Goal: Task Accomplishment & Management: Manage account settings

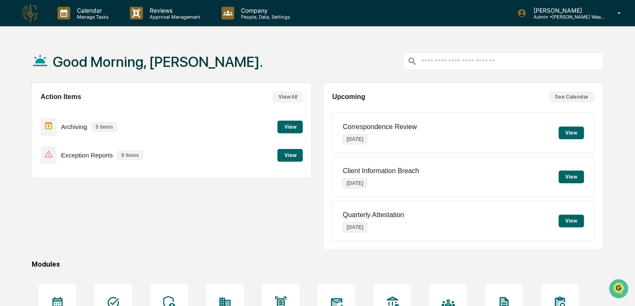
drag, startPoint x: 249, startPoint y: 207, endPoint x: 207, endPoint y: 205, distance: 41.9
click at [207, 205] on div "Action Items View All Archiving 5 items View Exception Reports 6 items View" at bounding box center [172, 165] width 280 height 167
click at [298, 153] on button "View" at bounding box center [289, 155] width 25 height 13
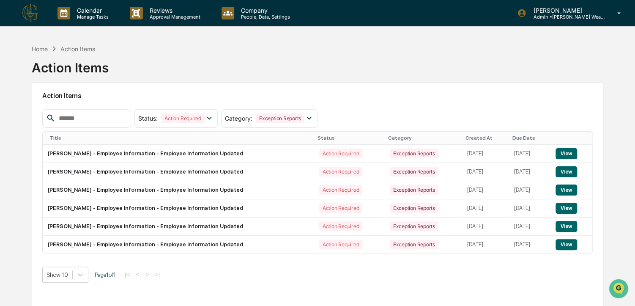
drag, startPoint x: 307, startPoint y: 64, endPoint x: 281, endPoint y: 61, distance: 26.4
click at [281, 61] on div "Home Action Items Action Items" at bounding box center [317, 61] width 571 height 42
click at [44, 48] on div "Home" at bounding box center [40, 48] width 16 height 7
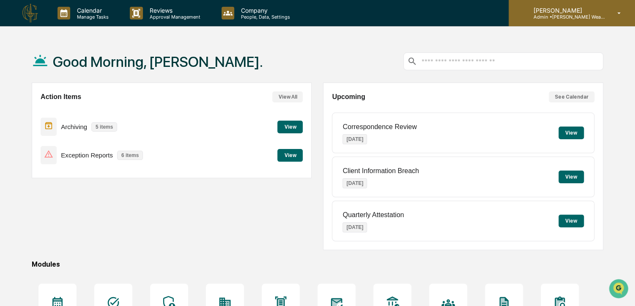
click at [608, 14] on div "[PERSON_NAME] Admin • [PERSON_NAME] Wealth Advisors" at bounding box center [571, 13] width 126 height 26
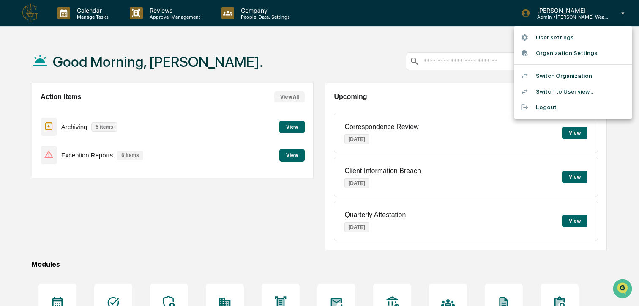
click at [288, 127] on div at bounding box center [319, 153] width 639 height 306
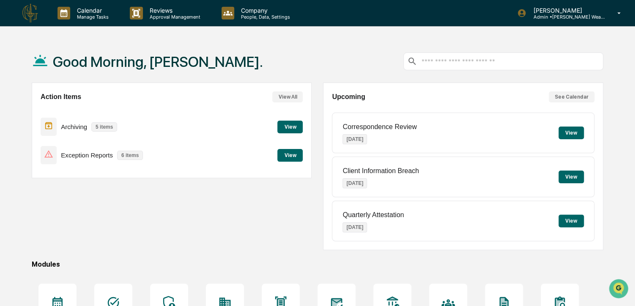
click at [292, 126] on button "View" at bounding box center [289, 126] width 25 height 13
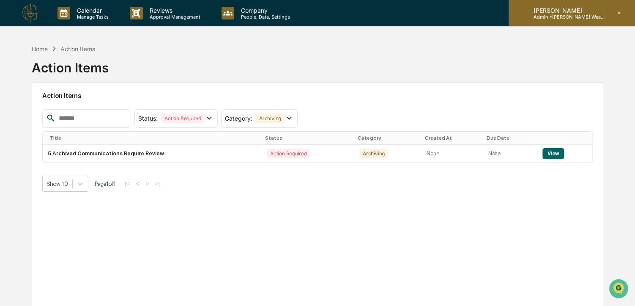
click at [599, 8] on p "[PERSON_NAME]" at bounding box center [565, 10] width 79 height 7
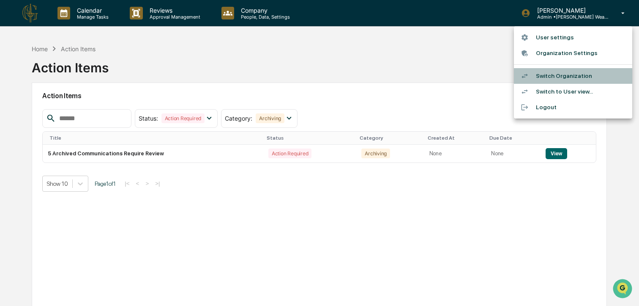
click at [567, 71] on li "Switch Organization" at bounding box center [573, 76] width 118 height 16
